Goal: Task Accomplishment & Management: Manage account settings

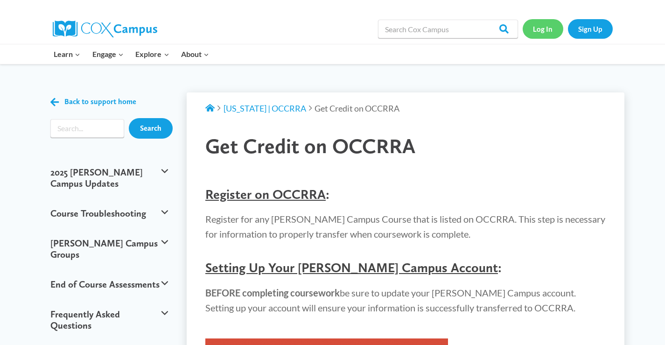
click at [538, 28] on link "Log In" at bounding box center [543, 28] width 41 height 19
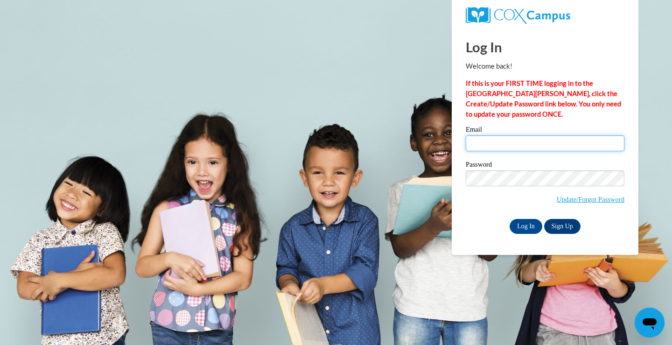
click at [547, 140] on input "Email" at bounding box center [545, 143] width 159 height 16
type input "erica.talbot@gmail.com"
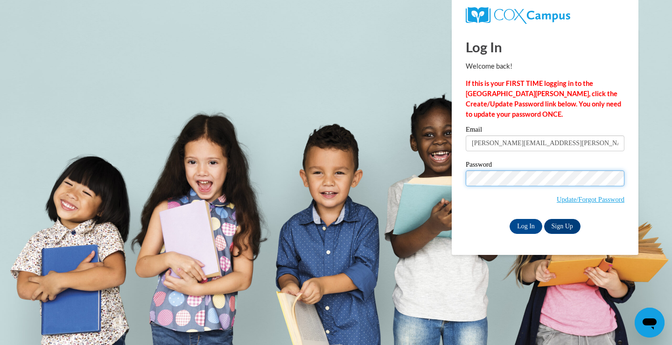
click at [509, 219] on input "Log In" at bounding box center [525, 226] width 33 height 15
click at [526, 231] on input "Log In" at bounding box center [525, 226] width 33 height 15
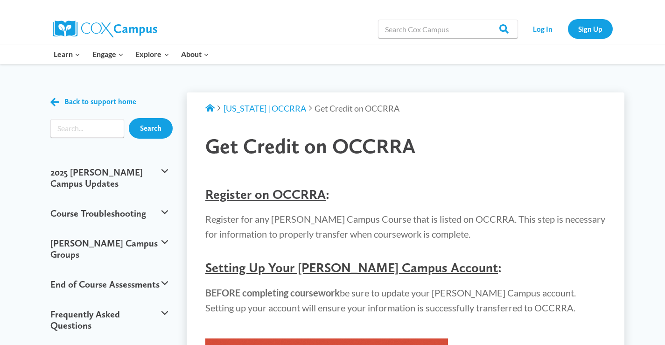
click at [74, 29] on img at bounding box center [105, 29] width 105 height 17
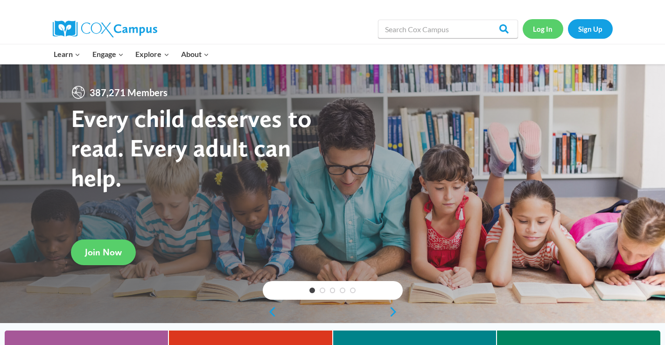
click at [539, 33] on link "Log In" at bounding box center [543, 28] width 41 height 19
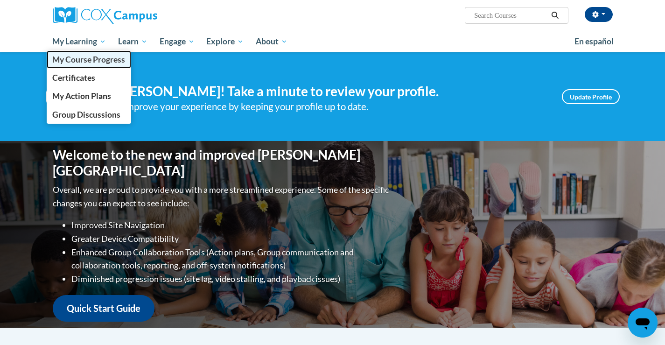
click at [82, 58] on span "My Course Progress" at bounding box center [88, 60] width 73 height 10
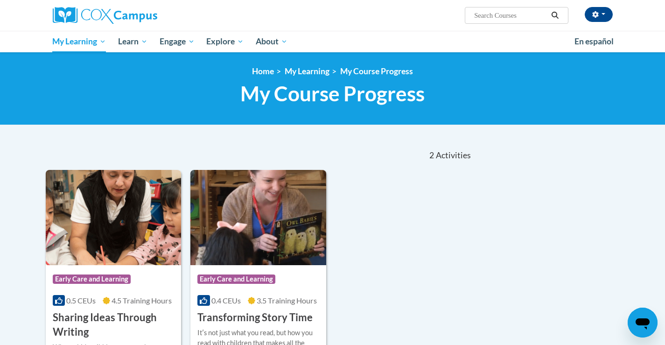
scroll to position [93, 0]
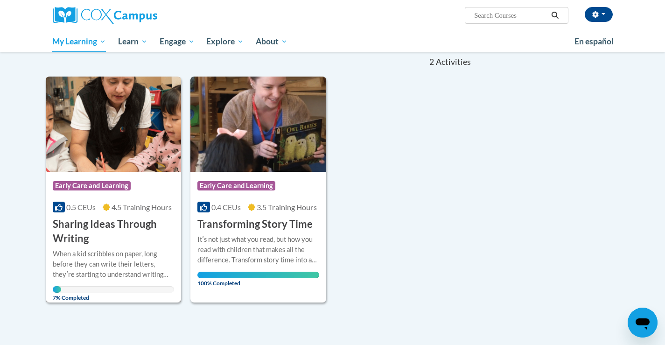
click at [117, 259] on div "When a kid scribbles on paper, long before they can write their letters, theyʹr…" at bounding box center [114, 264] width 122 height 31
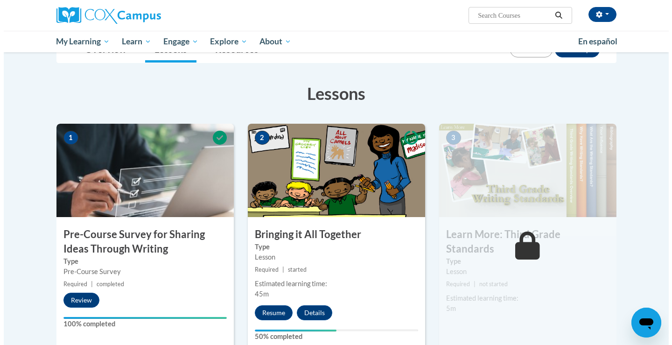
scroll to position [140, 0]
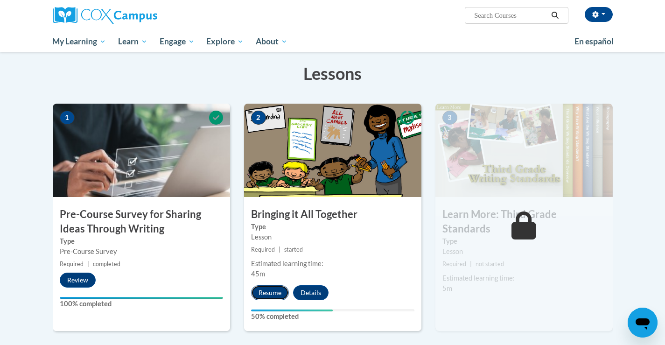
click at [264, 293] on button "Resume" at bounding box center [270, 292] width 38 height 15
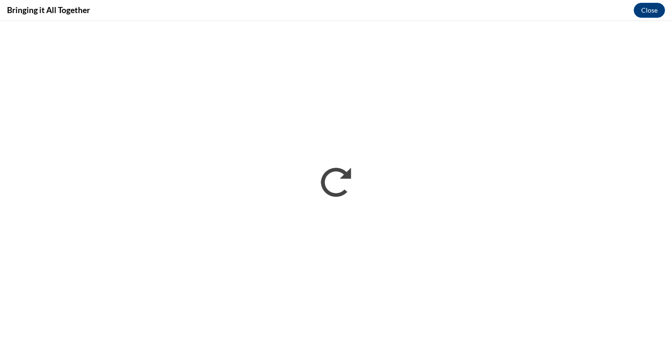
scroll to position [0, 0]
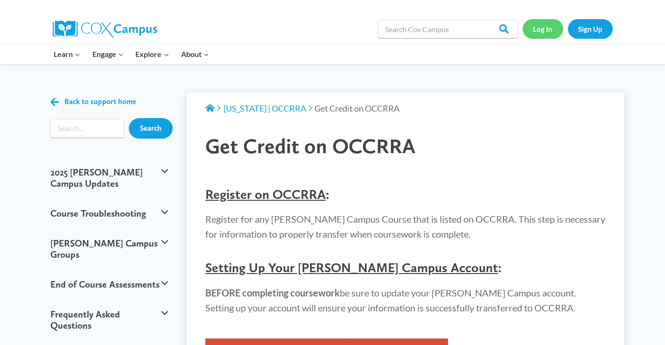
click at [551, 29] on link "Log In" at bounding box center [543, 28] width 41 height 19
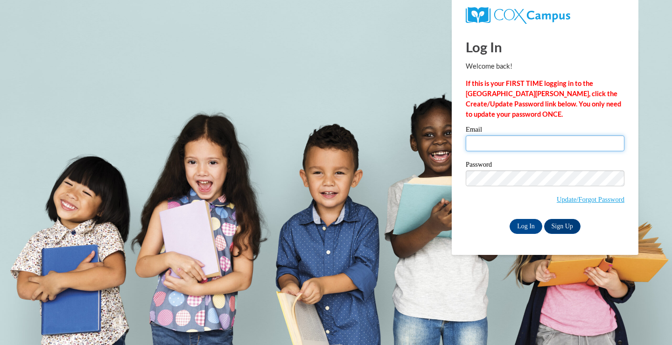
click at [506, 144] on input "Email" at bounding box center [545, 143] width 159 height 16
type input "erica.talbot@gmail.com"
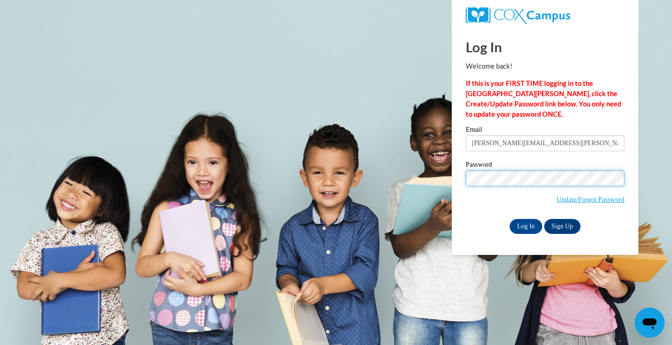
click at [509, 219] on input "Log In" at bounding box center [525, 226] width 33 height 15
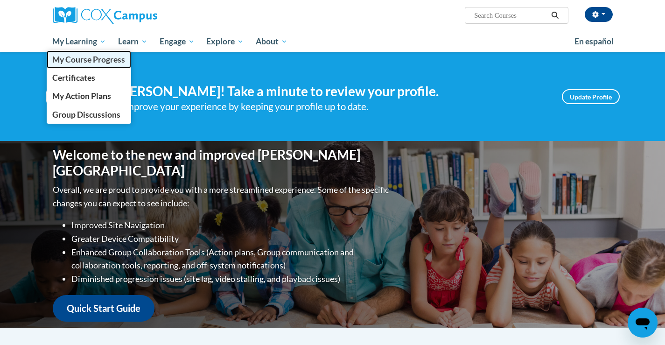
click at [79, 62] on span "My Course Progress" at bounding box center [88, 60] width 73 height 10
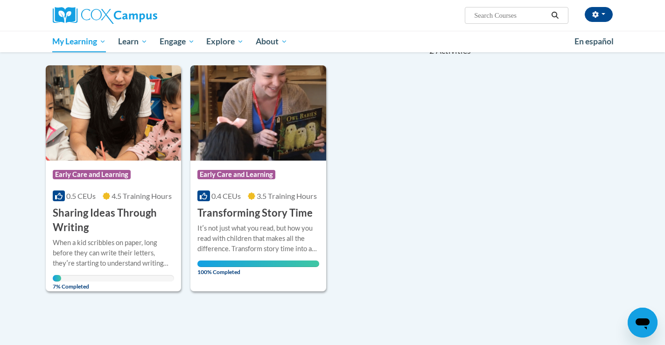
scroll to position [140, 0]
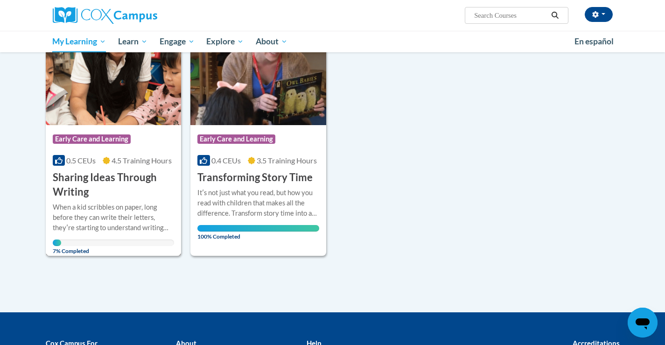
click at [150, 193] on h3 "Sharing Ideas Through Writing" at bounding box center [114, 184] width 122 height 29
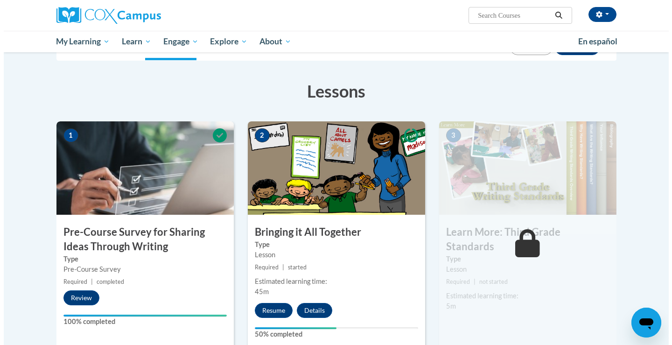
scroll to position [233, 0]
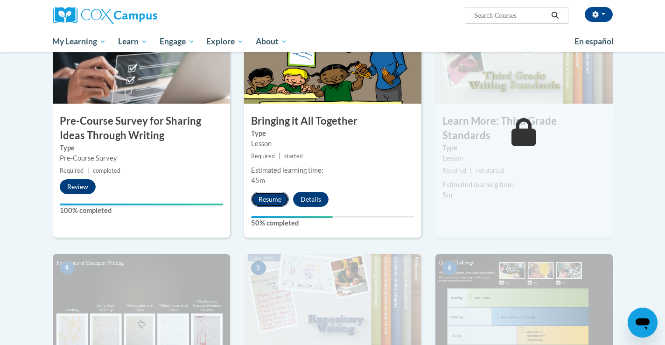
click at [273, 200] on button "Resume" at bounding box center [270, 199] width 38 height 15
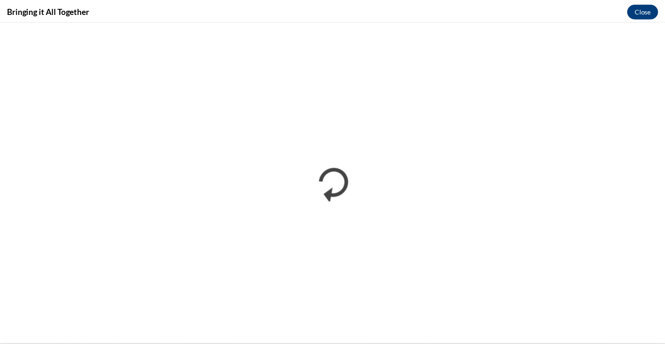
scroll to position [0, 0]
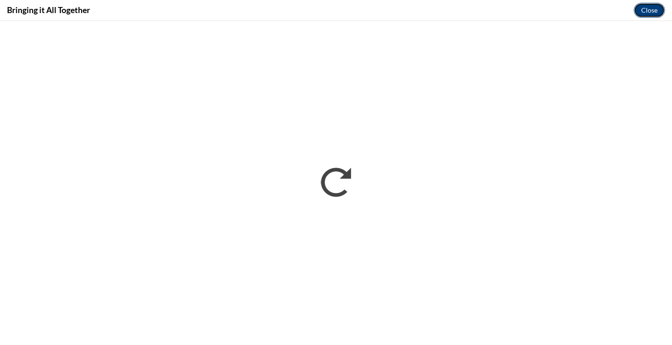
drag, startPoint x: 642, startPoint y: 8, endPoint x: 642, endPoint y: 16, distance: 8.4
click at [642, 8] on button "Close" at bounding box center [649, 10] width 31 height 15
